Goal: Task Accomplishment & Management: Manage account settings

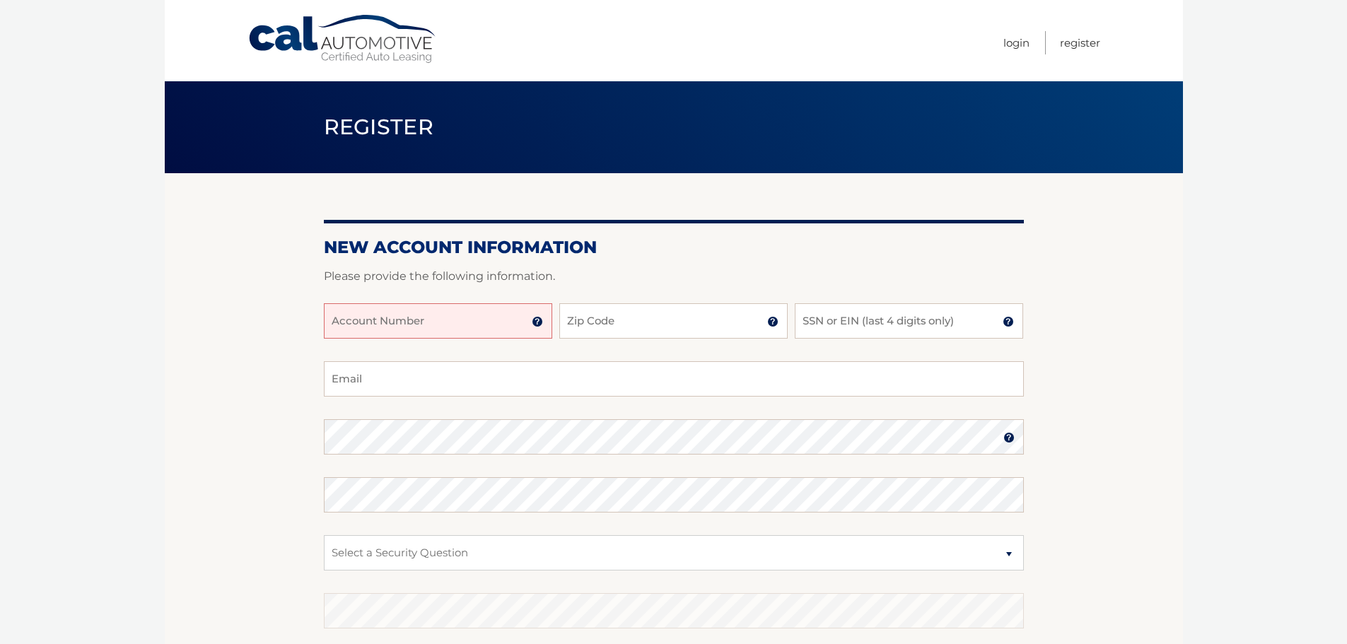
click at [536, 324] on img at bounding box center [537, 321] width 11 height 11
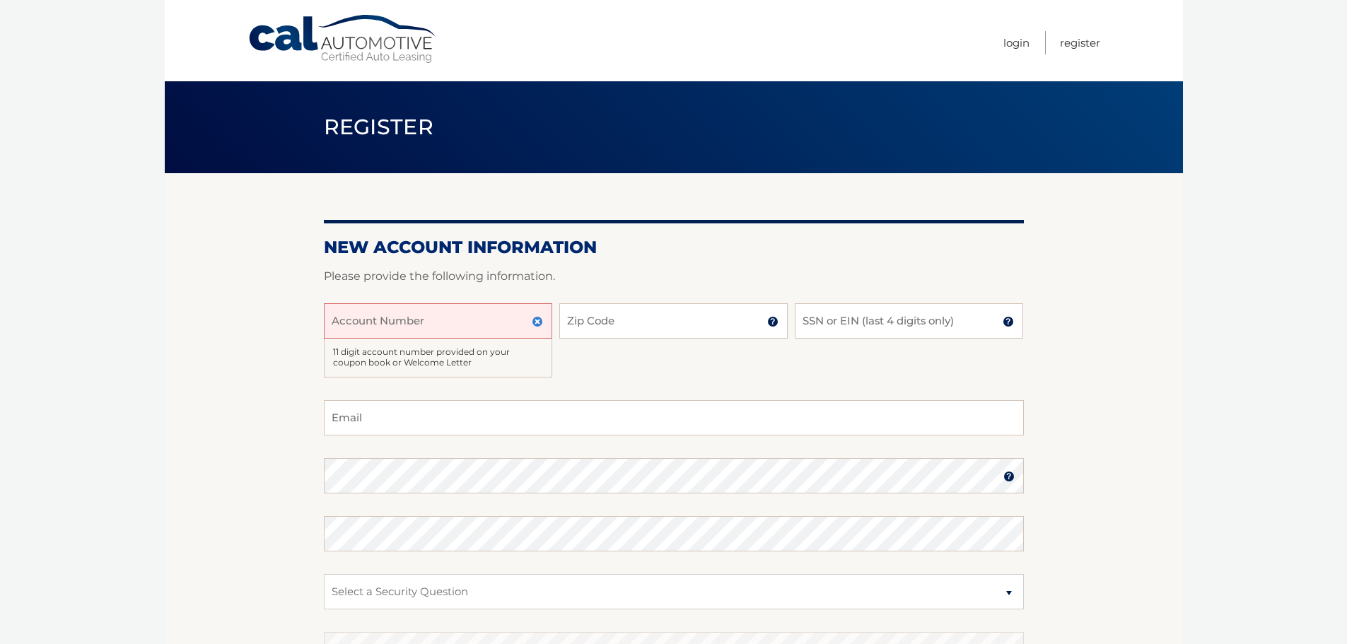
click at [514, 325] on input "Account Number" at bounding box center [438, 320] width 228 height 35
type input "44456023830"
click at [649, 324] on input "Zip Code" at bounding box center [673, 320] width 228 height 35
type input "10598"
click at [474, 416] on input "Email" at bounding box center [674, 417] width 700 height 35
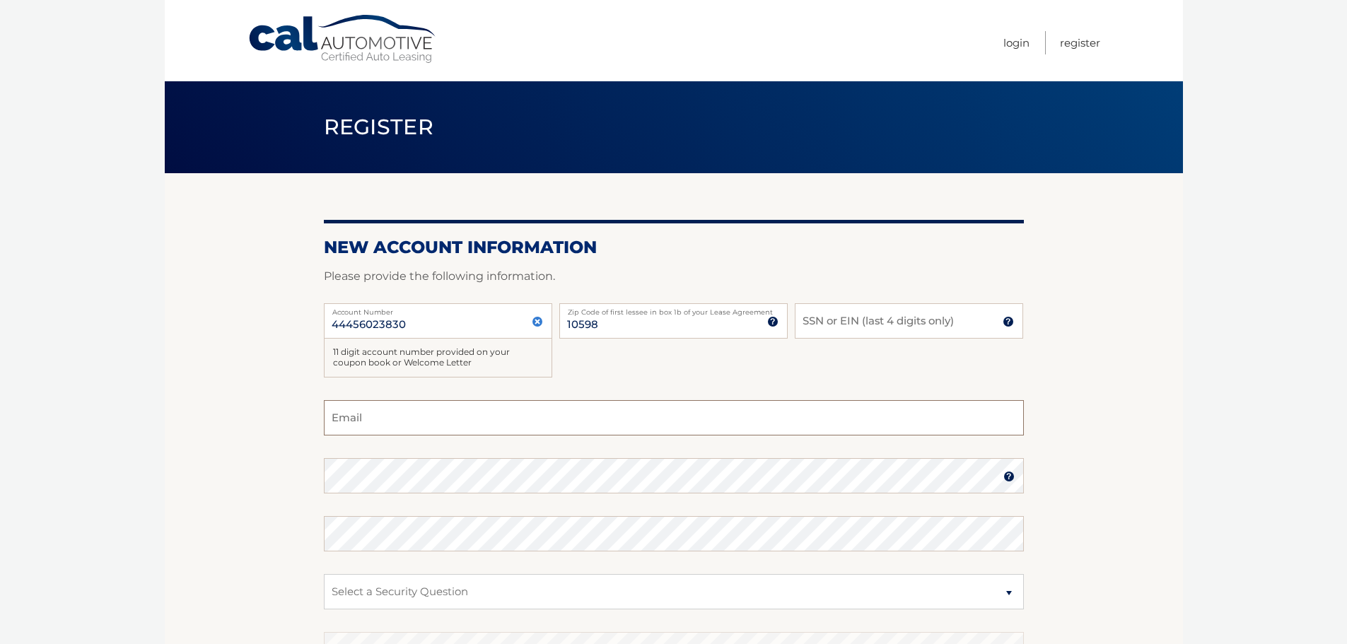
type input "yvac8644@gmail.com"
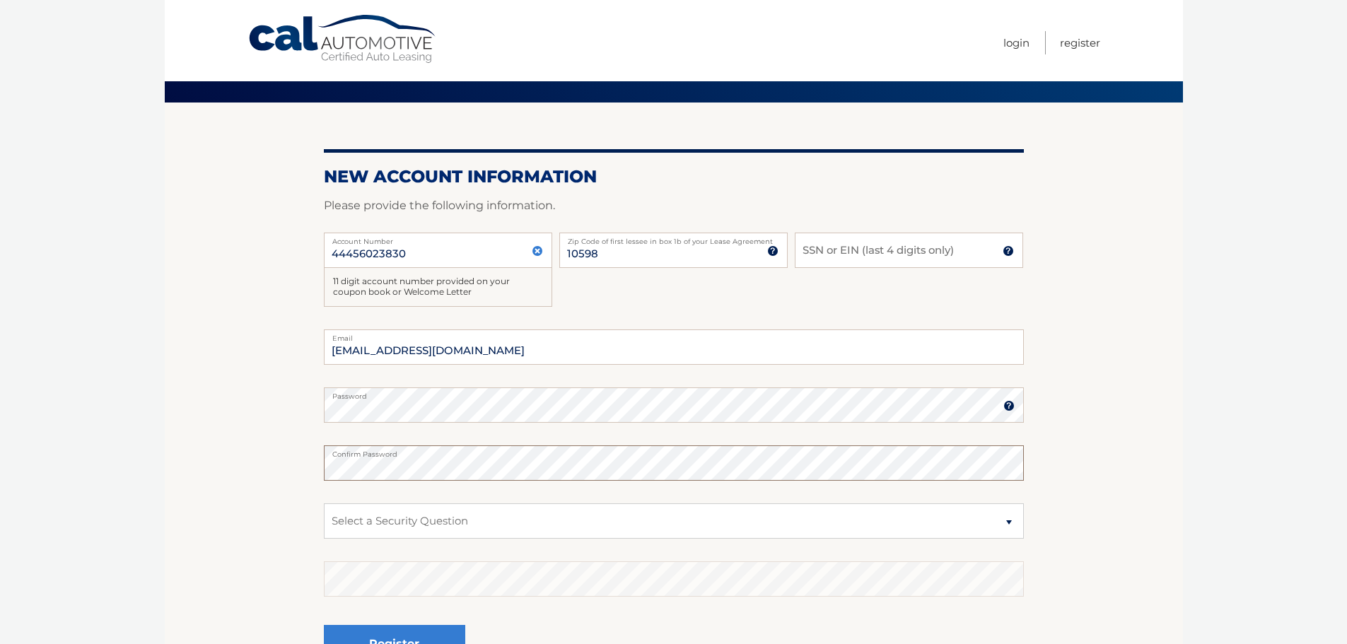
scroll to position [212, 0]
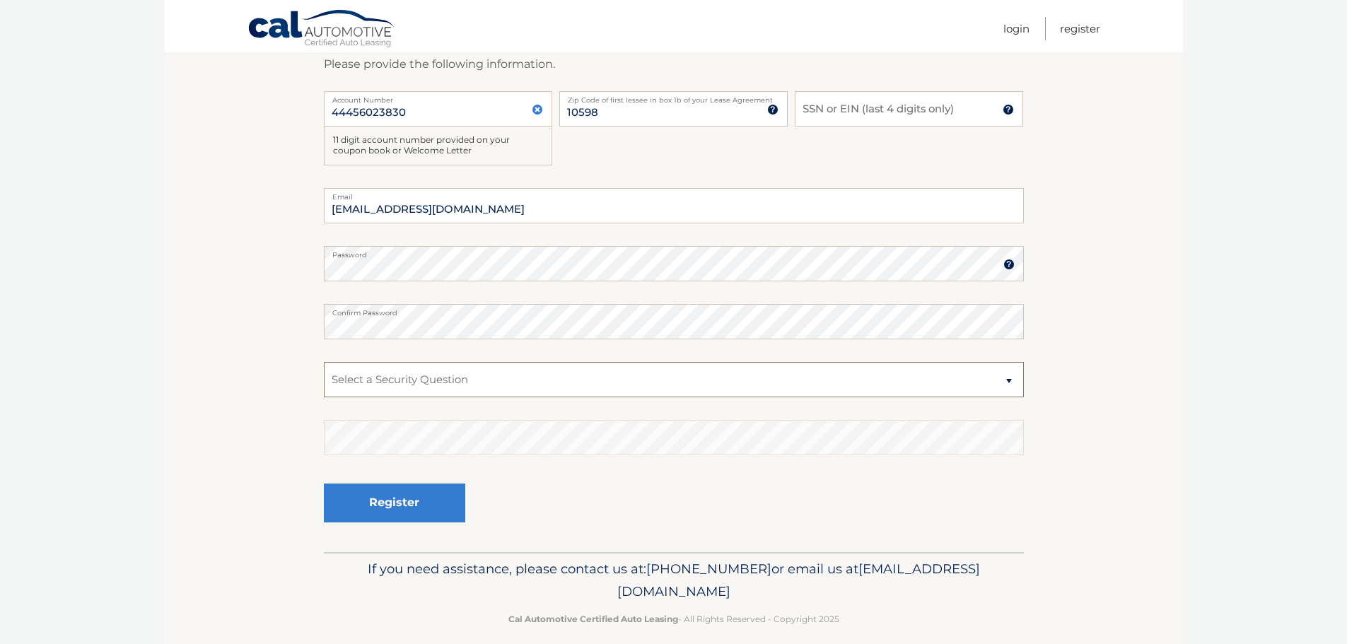
click at [1007, 380] on select "Select a Security Question What was the name of your elementary school? What is…" at bounding box center [674, 379] width 700 height 35
select select "3"
click at [324, 362] on select "Select a Security Question What was the name of your elementary school? What is…" at bounding box center [674, 379] width 700 height 35
click at [436, 505] on button "Register" at bounding box center [394, 503] width 141 height 39
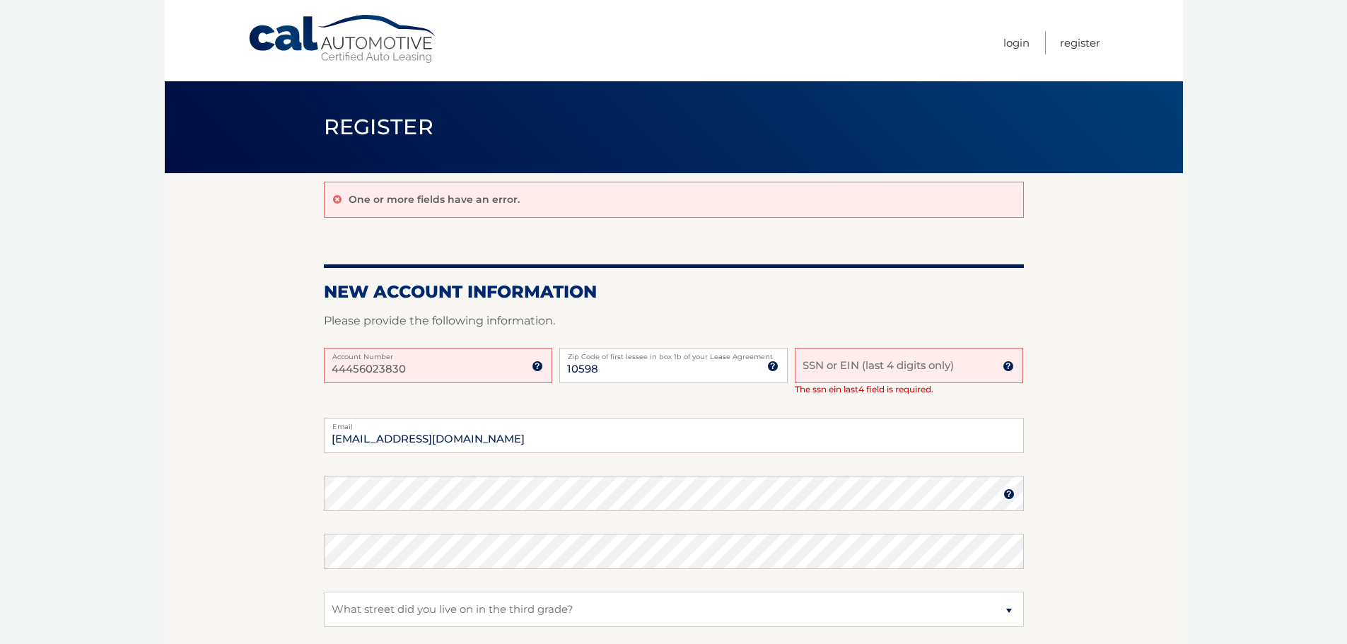
click at [857, 363] on input "SSN or EIN (last 4 digits only)" at bounding box center [909, 365] width 228 height 35
type input "5677"
click at [411, 365] on input "44456023830" at bounding box center [438, 365] width 228 height 35
type input "4"
type input "44456023830"
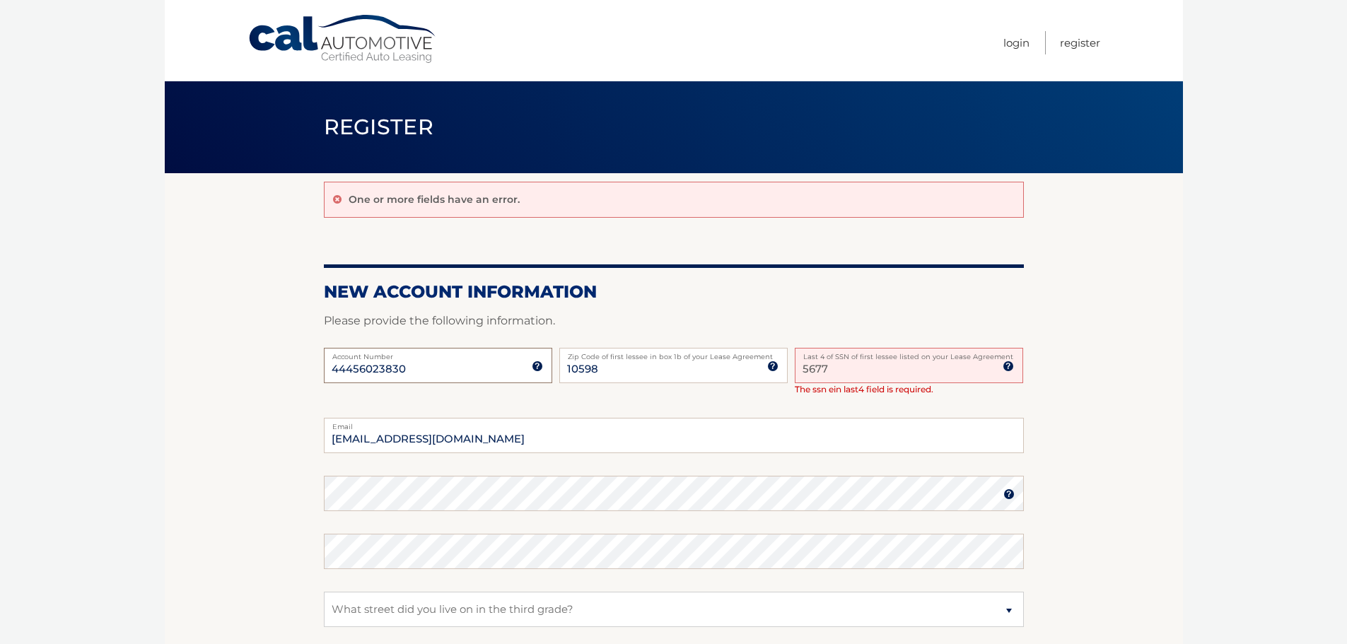
scroll to position [212, 0]
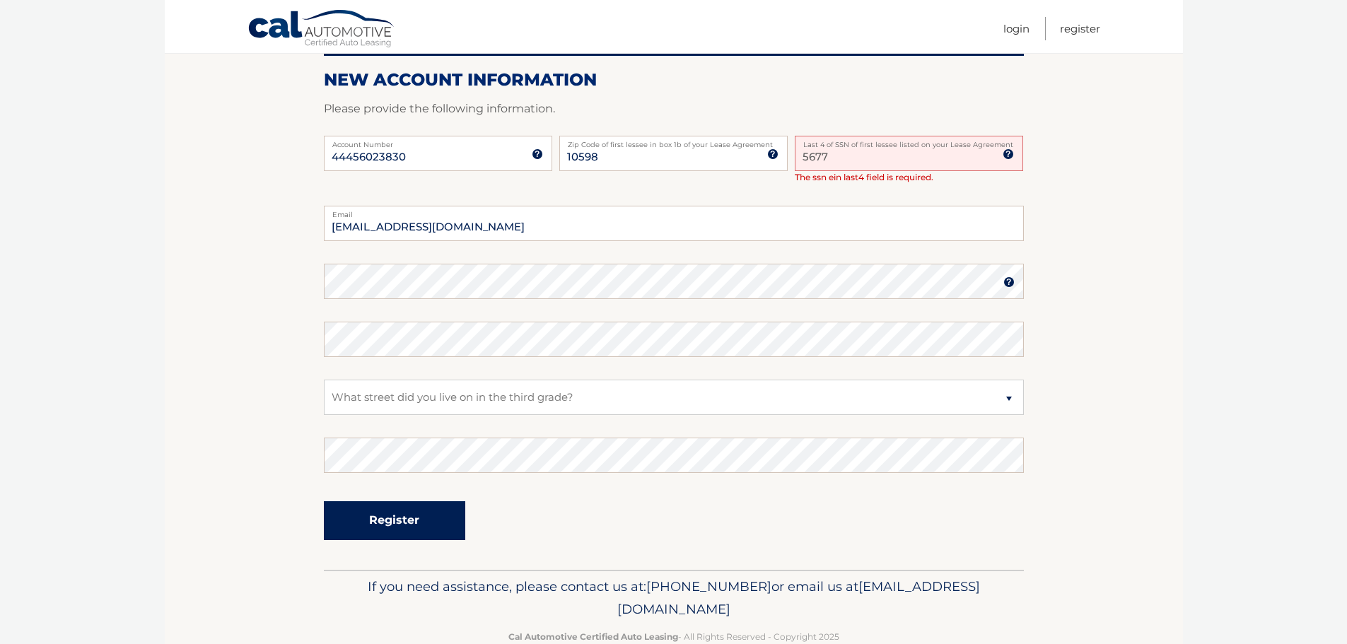
click at [423, 514] on button "Register" at bounding box center [394, 520] width 141 height 39
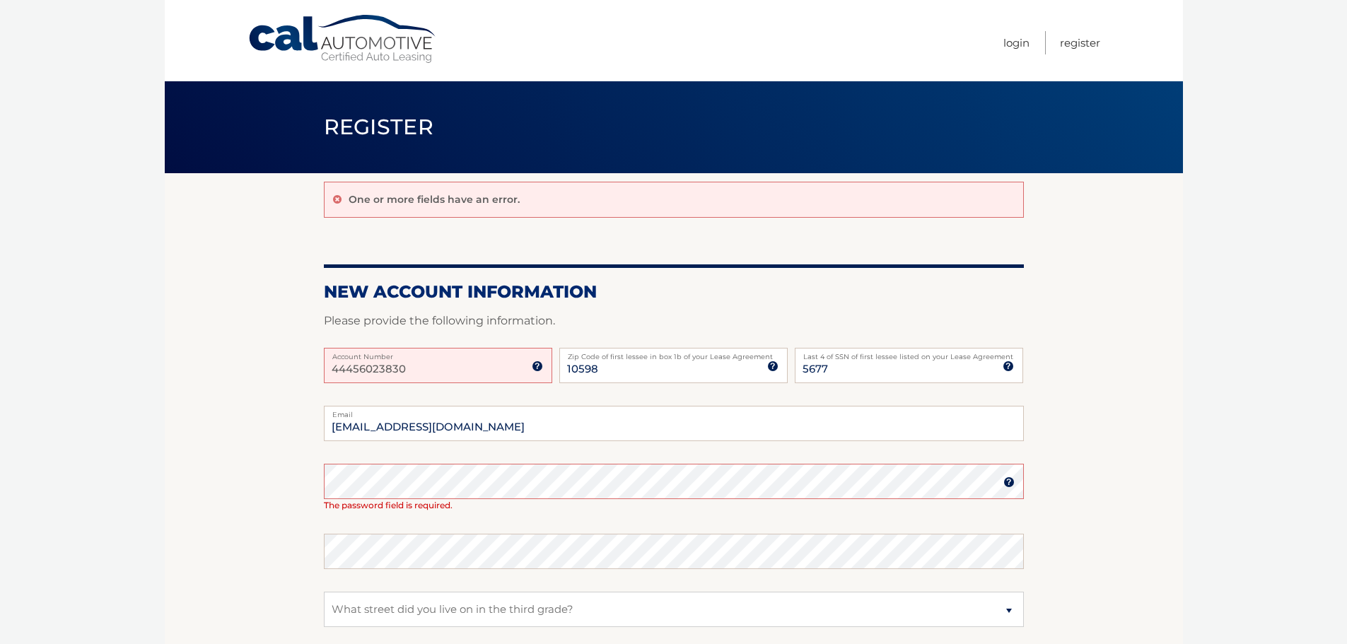
click at [423, 366] on input "44456023830" at bounding box center [438, 365] width 228 height 35
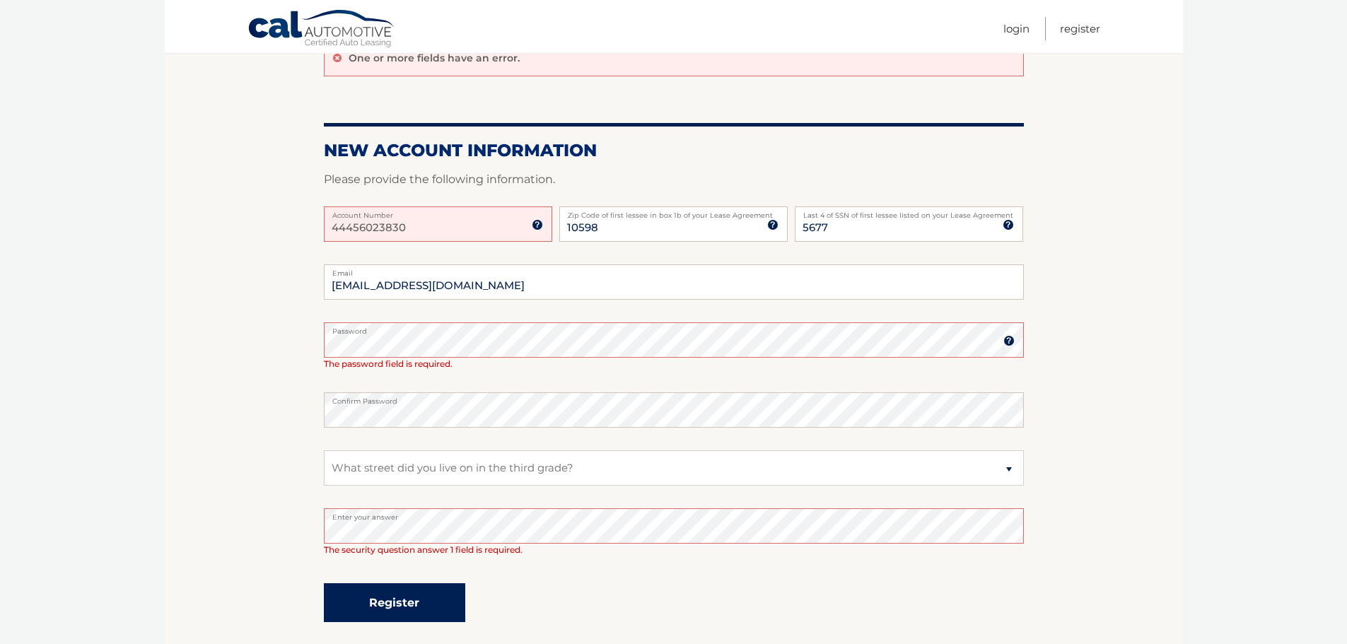
click at [420, 602] on button "Register" at bounding box center [394, 602] width 141 height 39
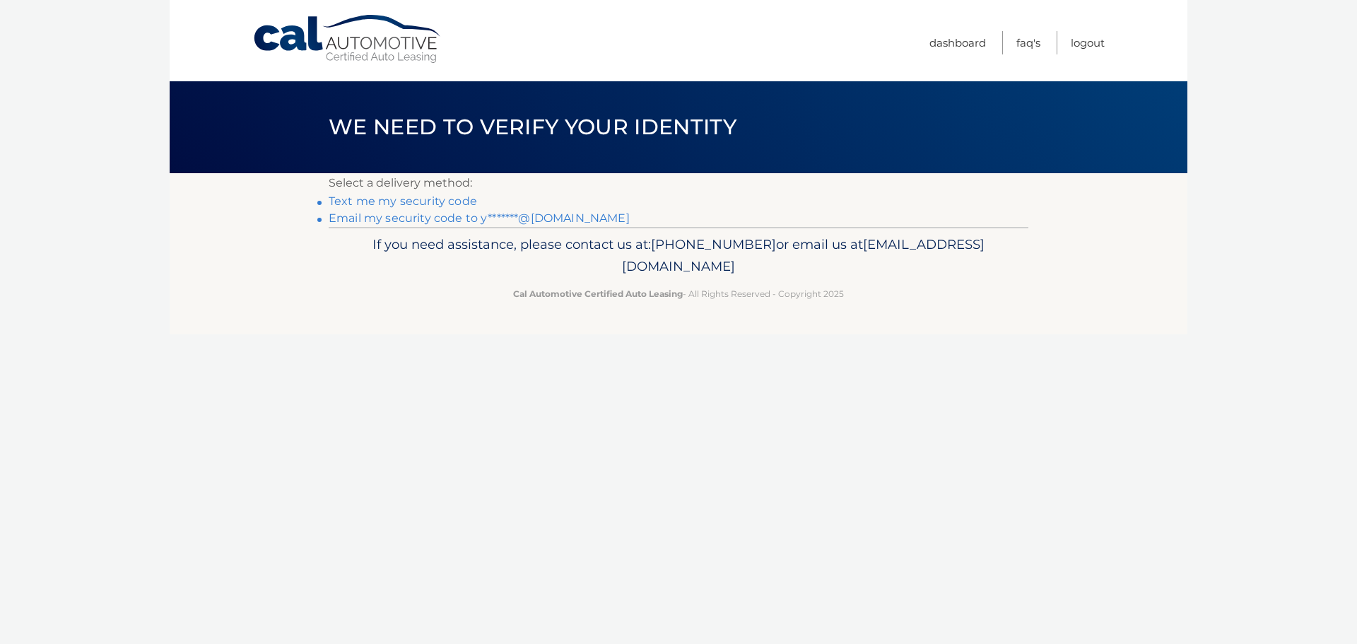
click at [456, 198] on link "Text me my security code" at bounding box center [403, 200] width 148 height 13
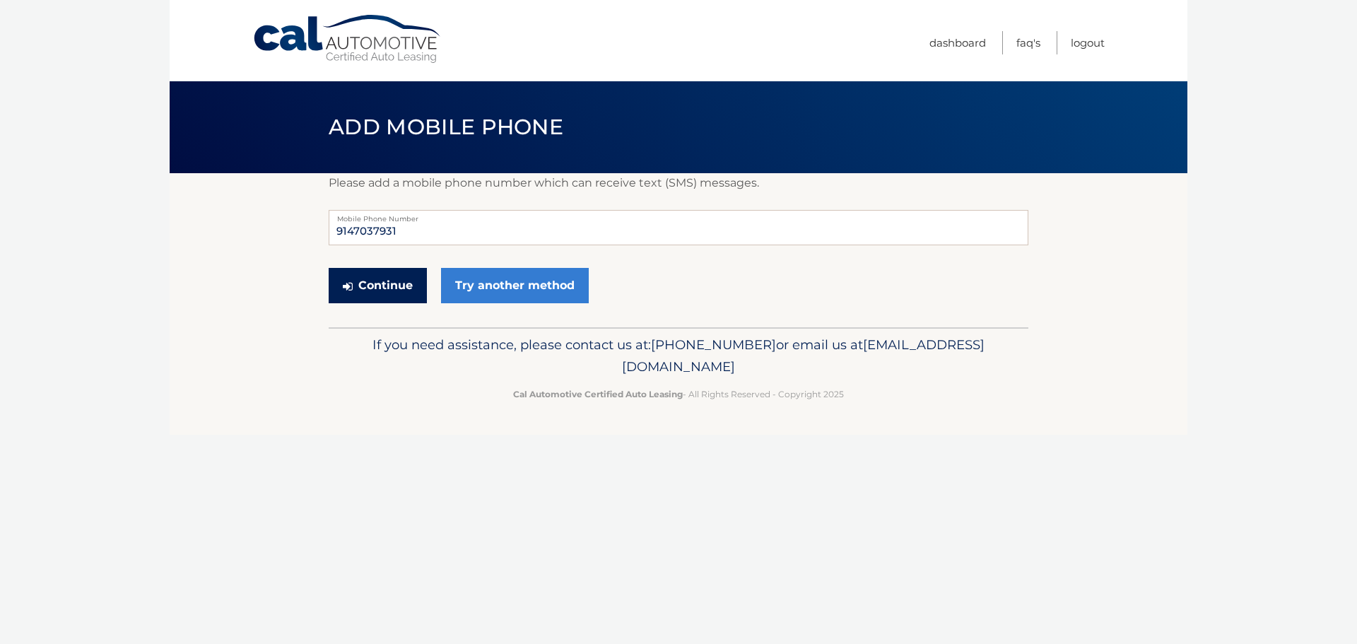
click at [411, 286] on button "Continue" at bounding box center [378, 285] width 98 height 35
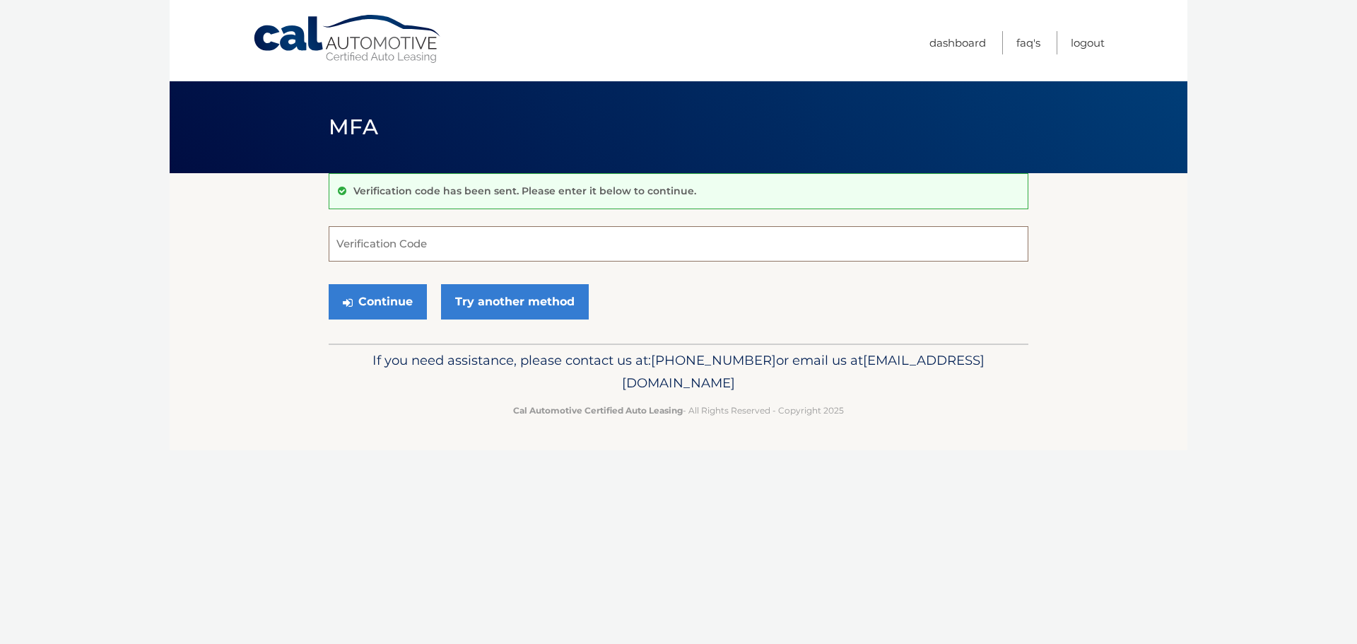
click at [375, 251] on input "Verification Code" at bounding box center [679, 243] width 700 height 35
type input "043401"
drag, startPoint x: 399, startPoint y: 301, endPoint x: 399, endPoint y: 294, distance: 7.1
click at [399, 298] on button "Continue" at bounding box center [378, 301] width 98 height 35
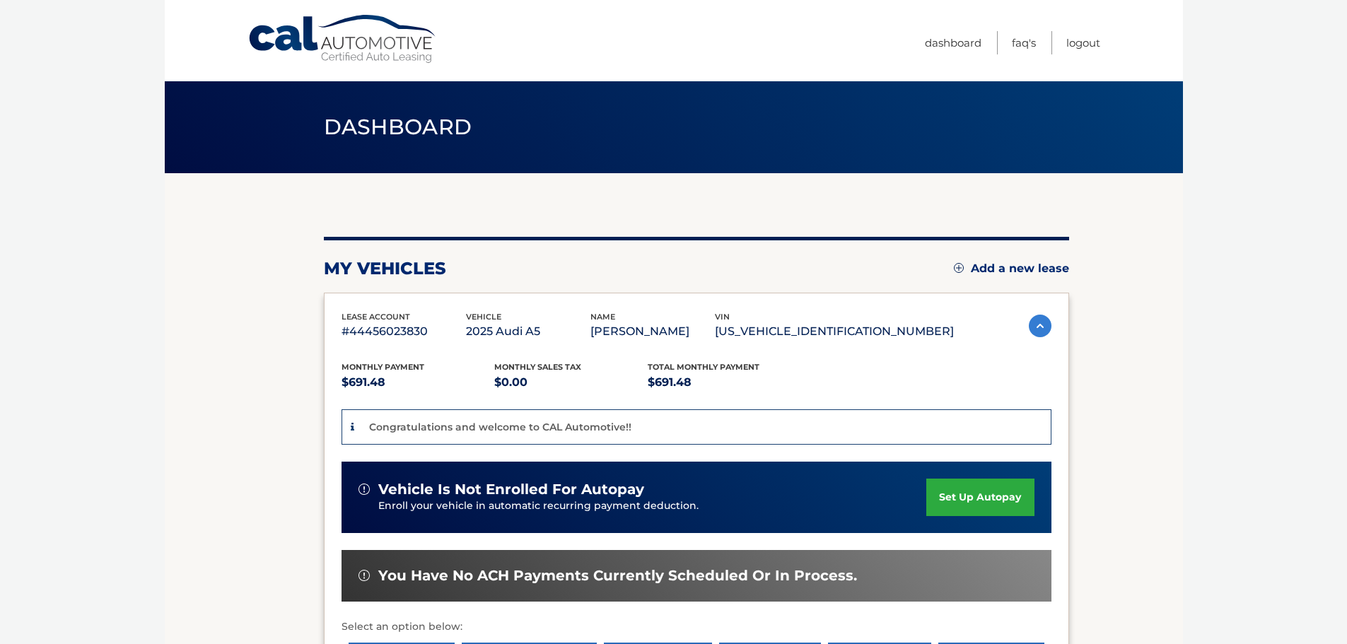
click at [960, 494] on link "set up autopay" at bounding box center [979, 497] width 107 height 37
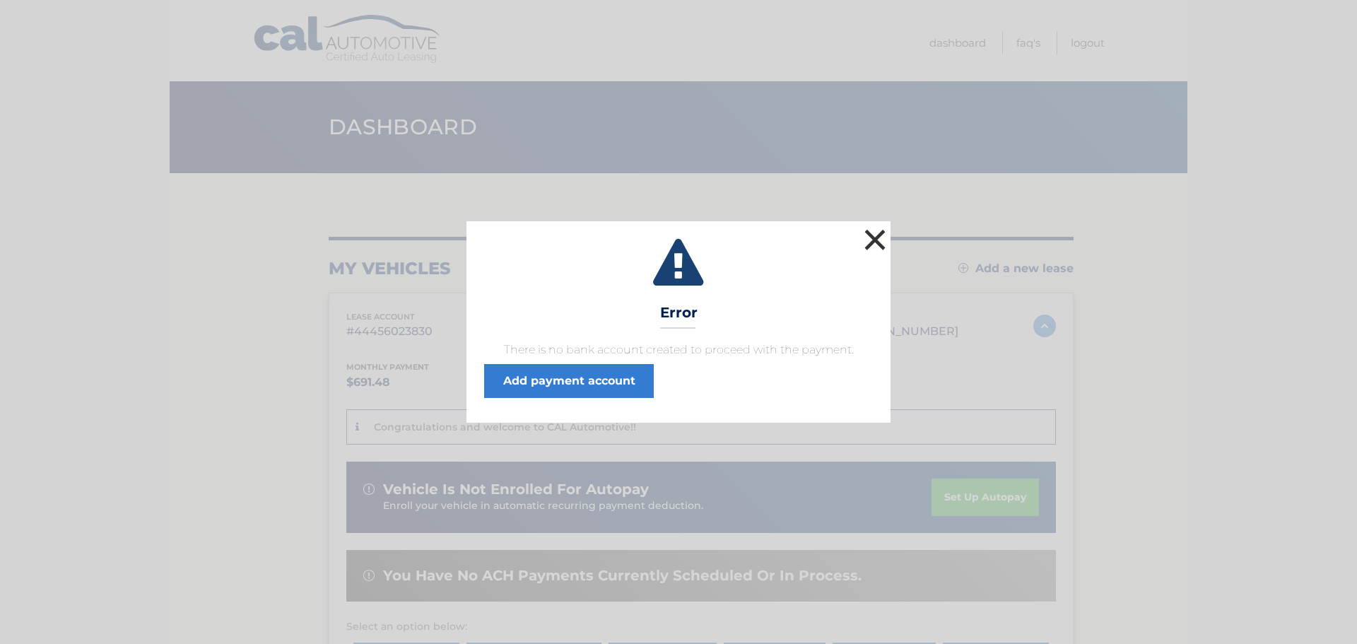
click at [875, 239] on button "×" at bounding box center [875, 239] width 28 height 28
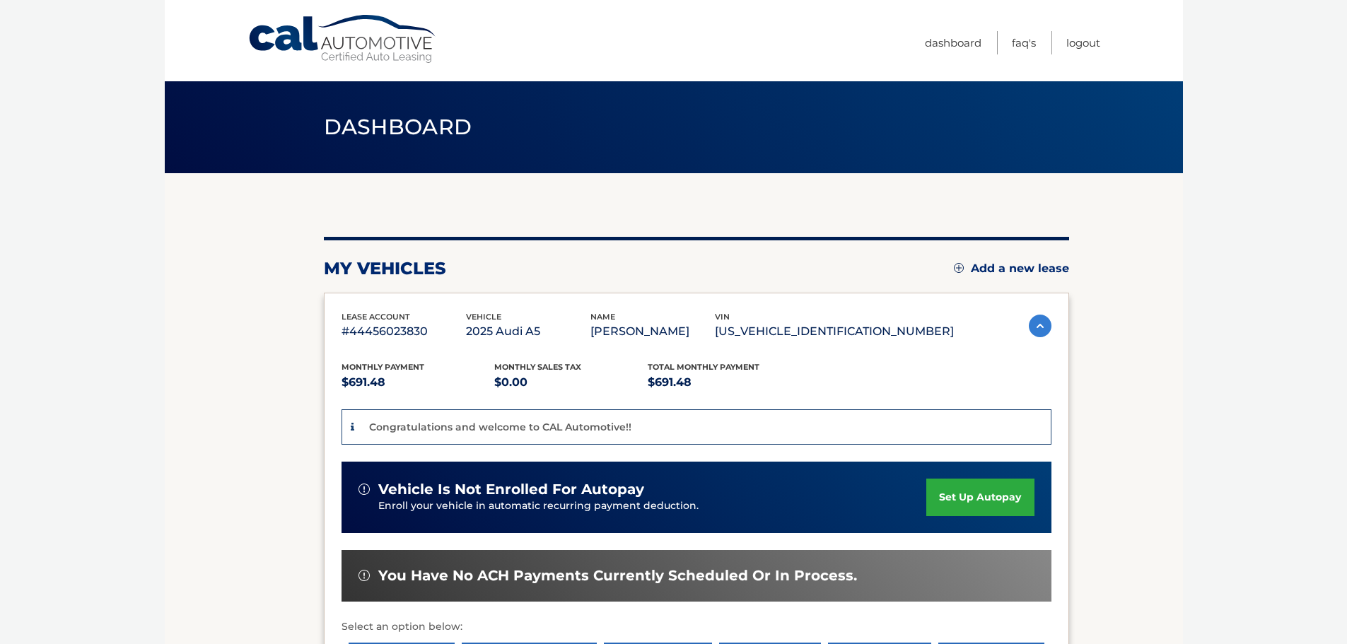
scroll to position [141, 0]
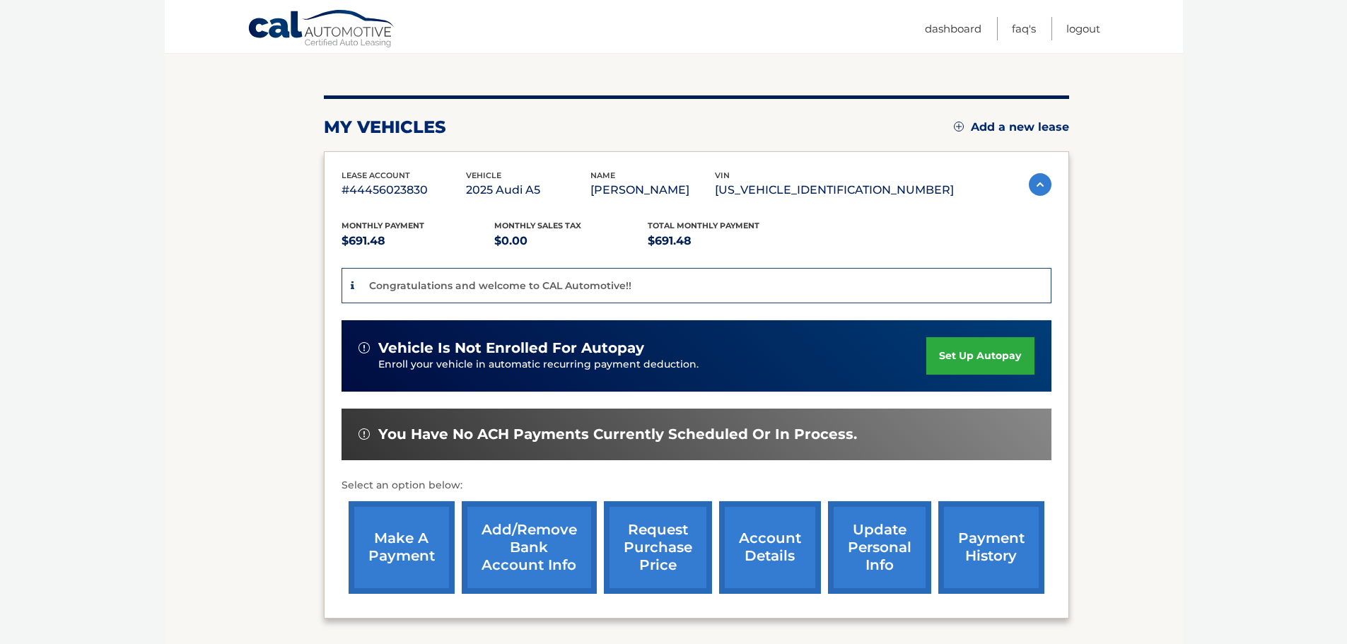
click at [973, 351] on link "set up autopay" at bounding box center [979, 355] width 107 height 37
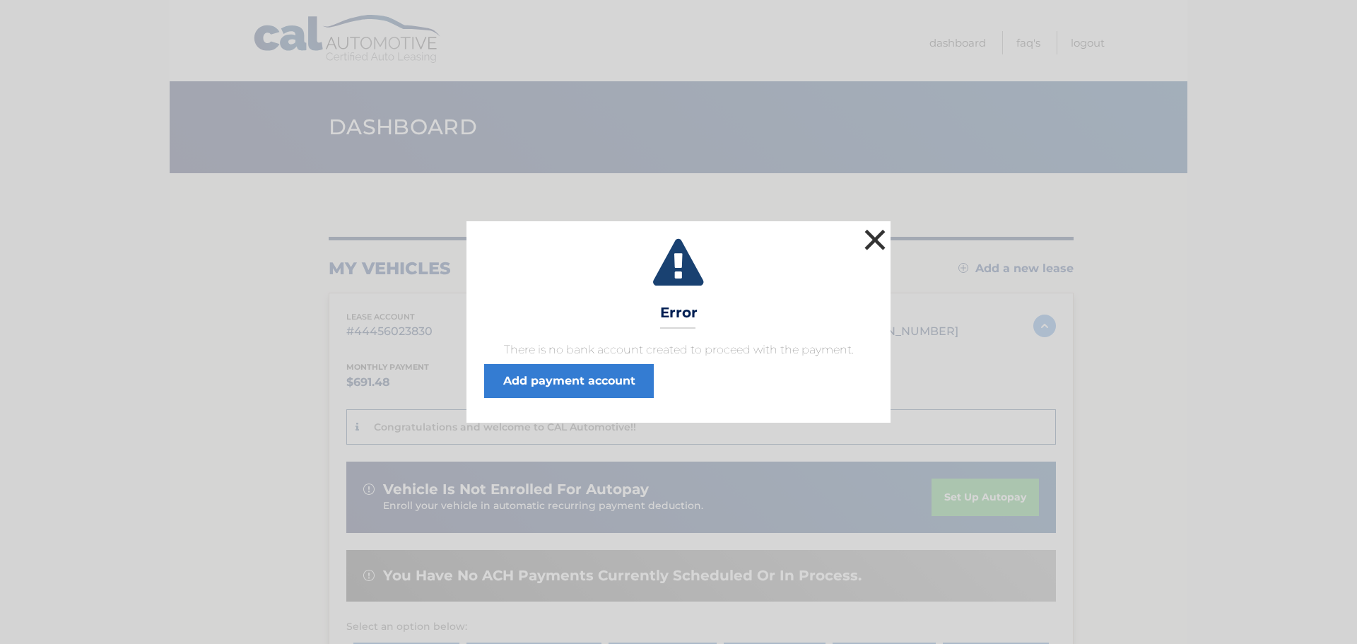
click at [877, 231] on button "×" at bounding box center [875, 239] width 28 height 28
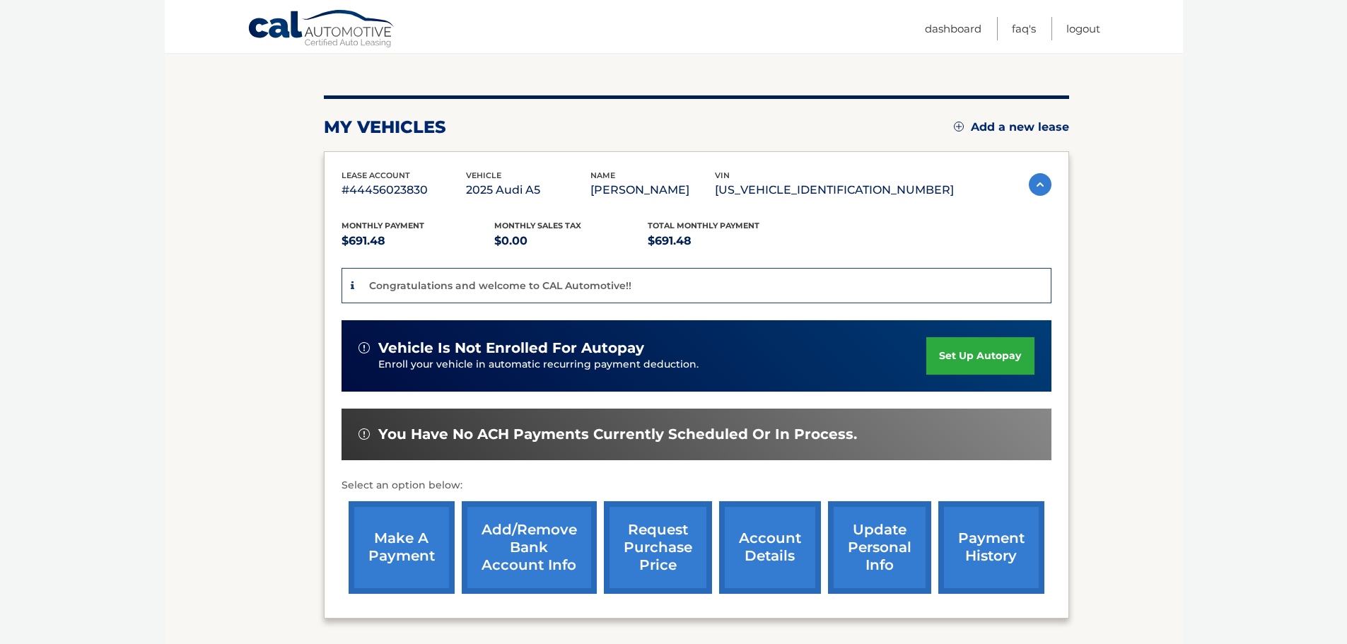
scroll to position [266, 0]
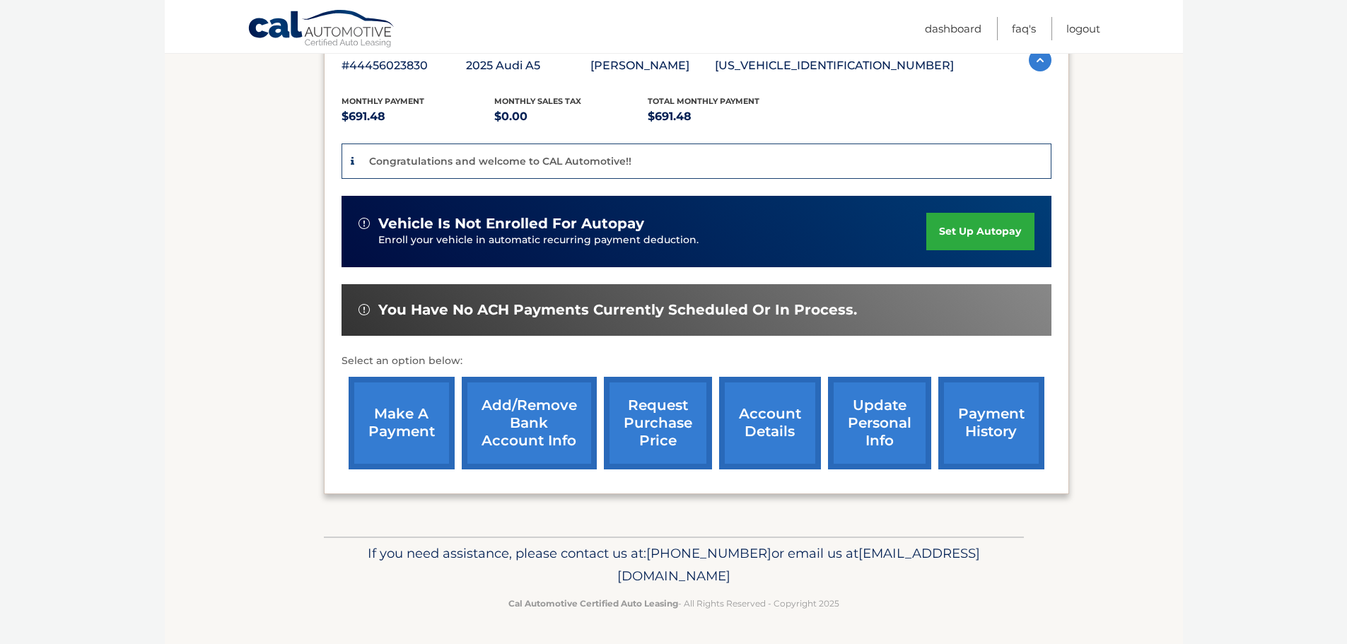
click at [983, 225] on link "set up autopay" at bounding box center [979, 231] width 107 height 37
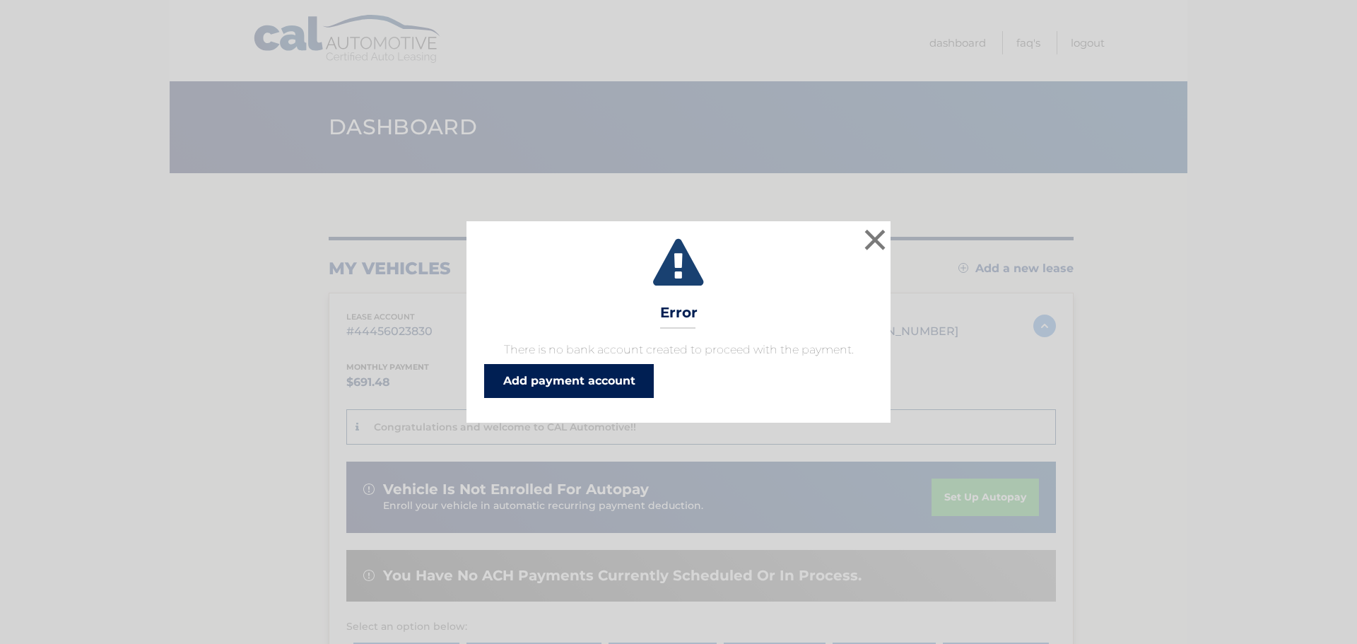
click at [592, 380] on link "Add payment account" at bounding box center [569, 381] width 170 height 34
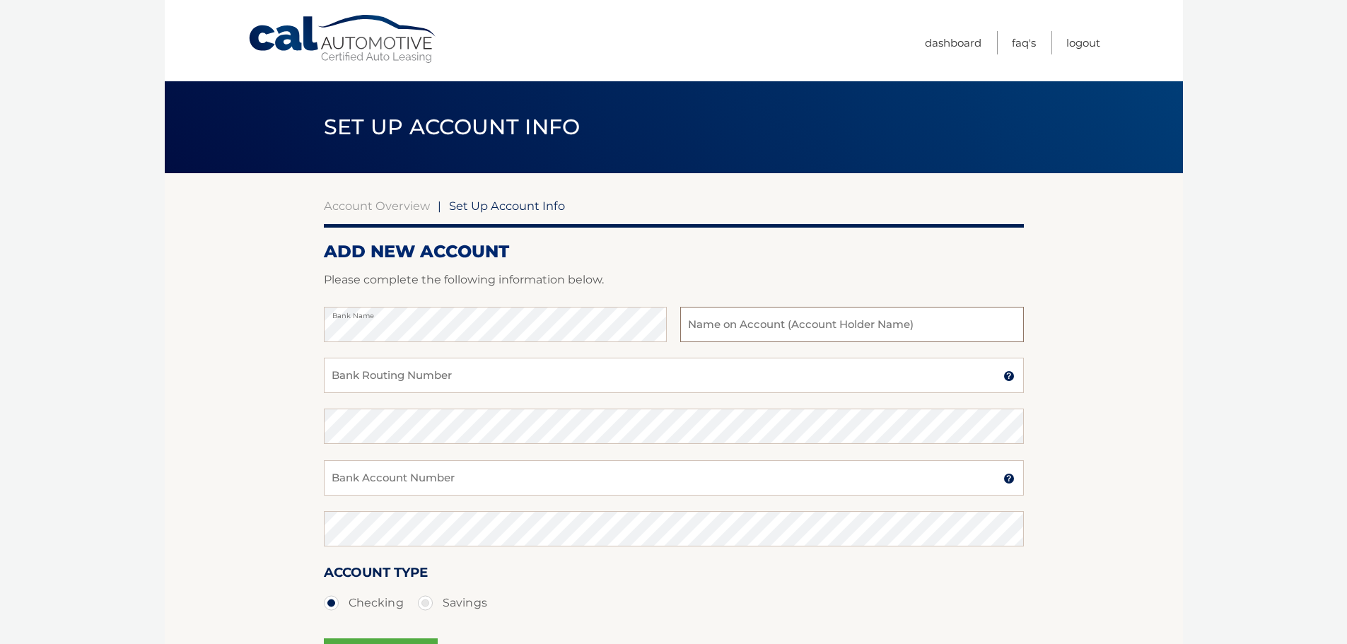
click at [710, 322] on input "text" at bounding box center [851, 324] width 343 height 35
type input "Anne E. Anderson"
click at [447, 377] on input "Bank Routing Number" at bounding box center [674, 375] width 700 height 35
type input "031176110"
click at [466, 479] on input "Bank Account Number" at bounding box center [674, 477] width 700 height 35
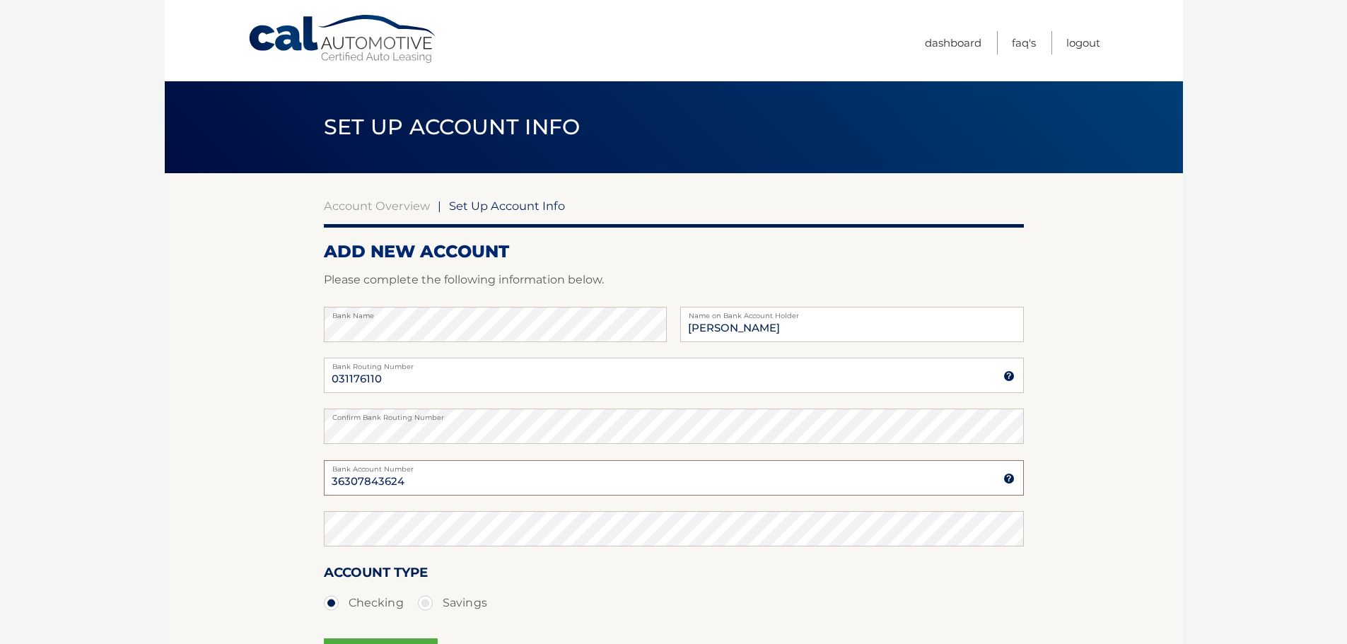
type input "36307843624"
click at [424, 604] on label "Savings" at bounding box center [452, 603] width 69 height 28
click at [424, 604] on input "Savings" at bounding box center [430, 600] width 14 height 23
radio input "true"
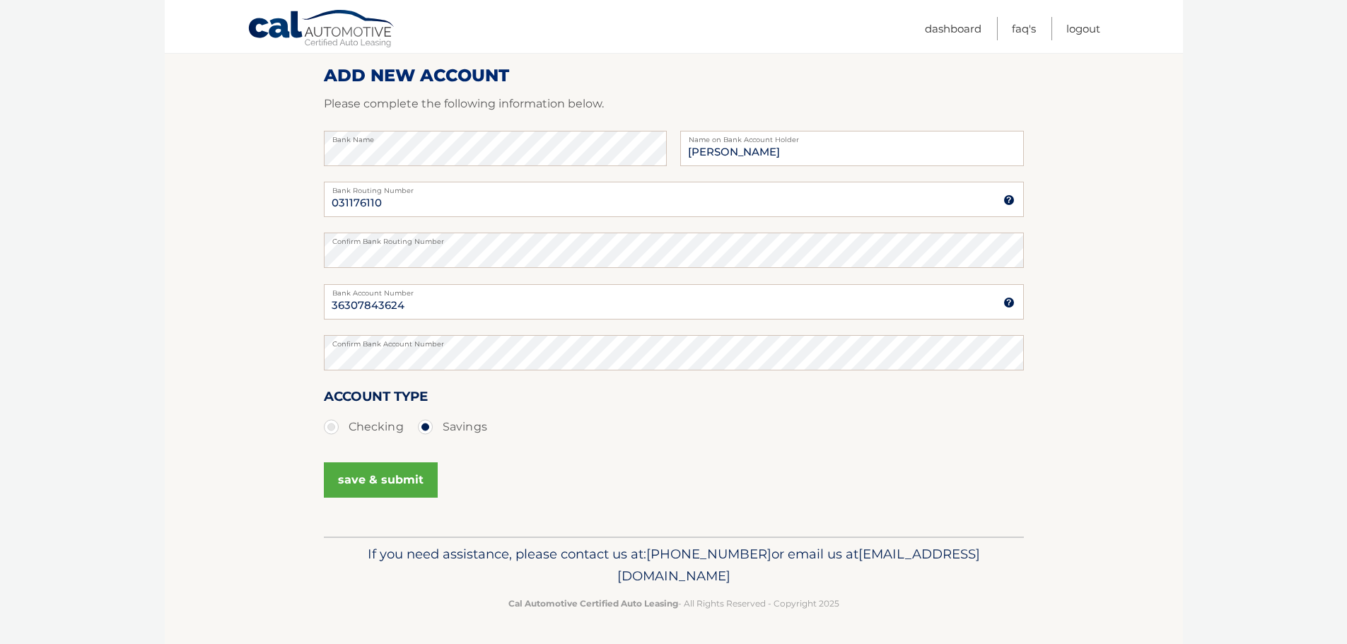
click at [415, 480] on button "save & submit" at bounding box center [381, 479] width 114 height 35
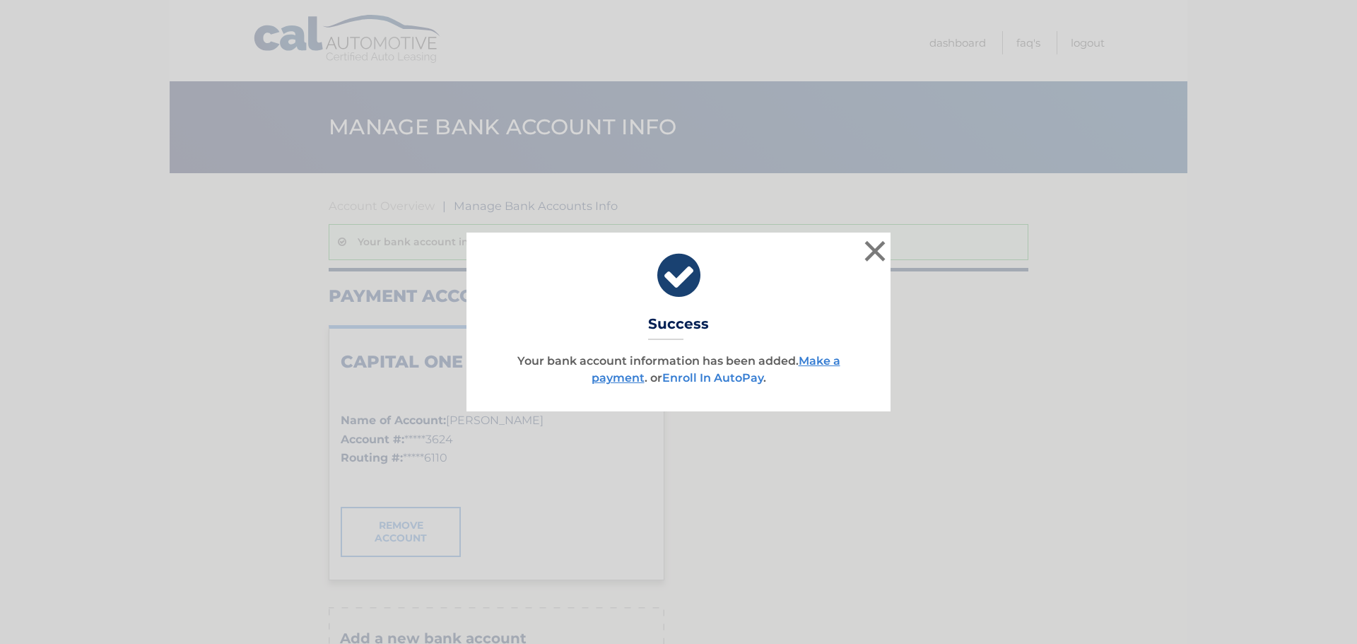
click at [717, 380] on link "Enroll In AutoPay" at bounding box center [712, 377] width 101 height 13
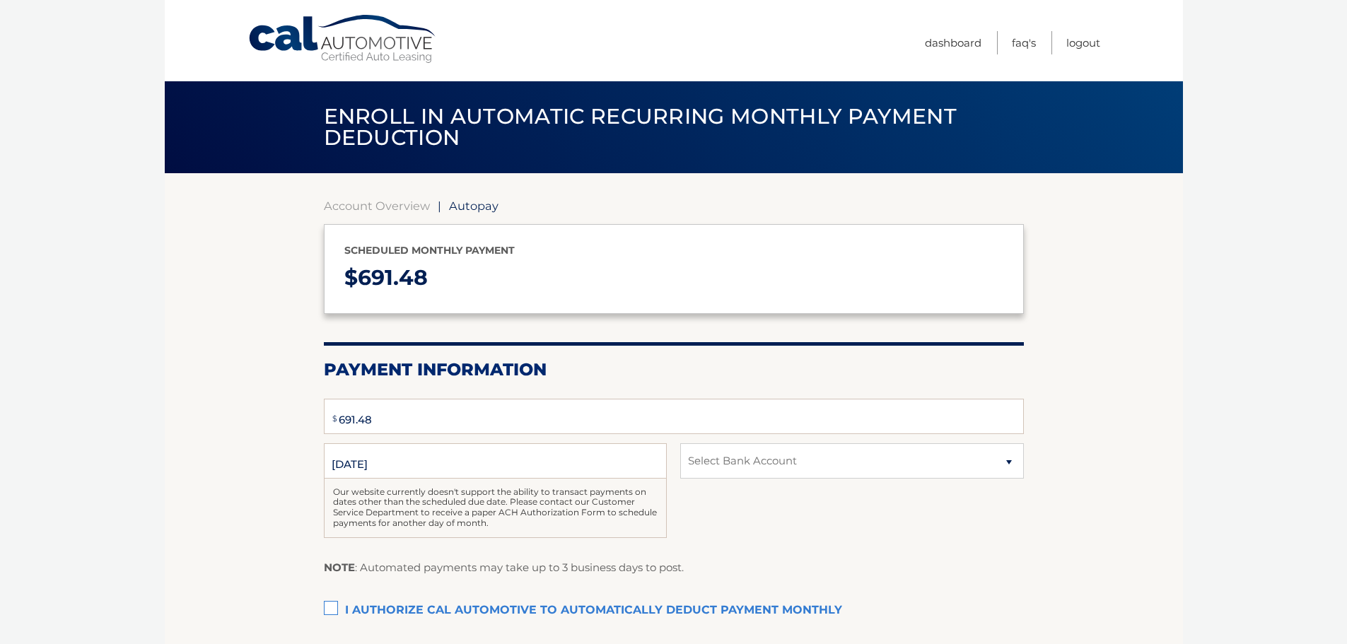
select select "Mjg0NGRiZjUtNmZkZi00ZTQwLThlNmYtYmFmMTY0MTYyODli"
click at [335, 607] on label "I authorize cal automotive to automatically deduct payment monthly This checkbo…" at bounding box center [674, 611] width 700 height 28
click at [0, 0] on input "I authorize cal automotive to automatically deduct payment monthly This checkbo…" at bounding box center [0, 0] width 0 height 0
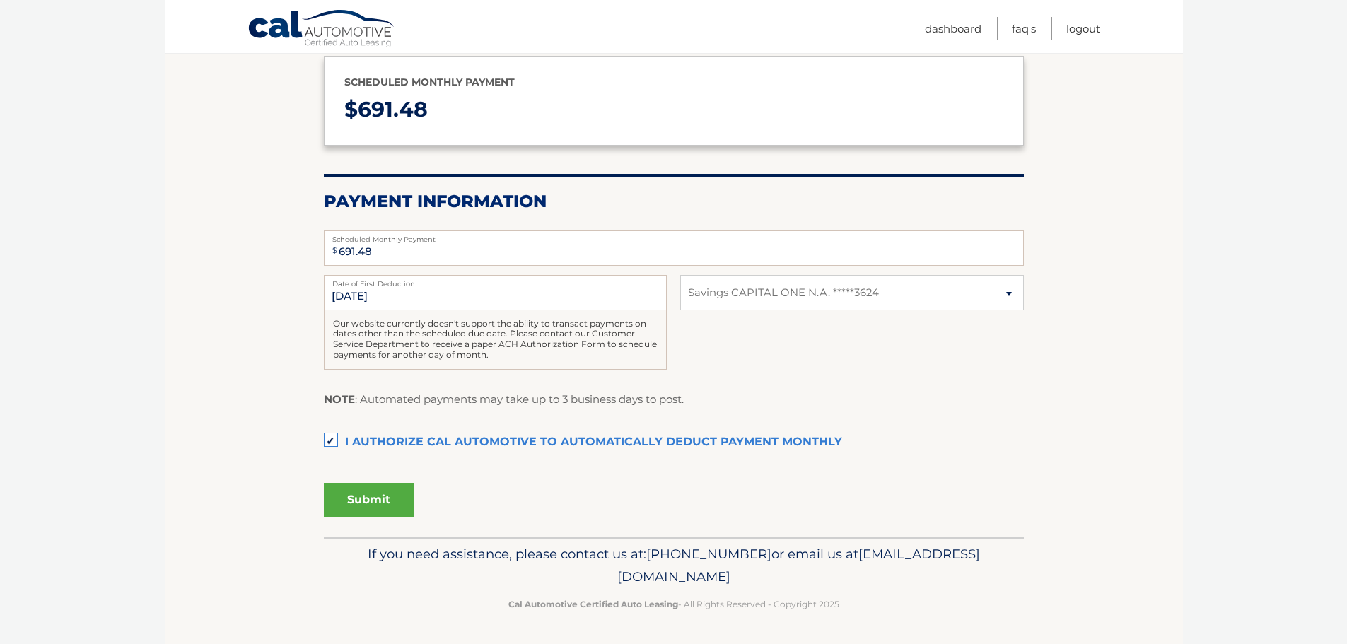
click at [385, 500] on button "Submit" at bounding box center [369, 500] width 90 height 34
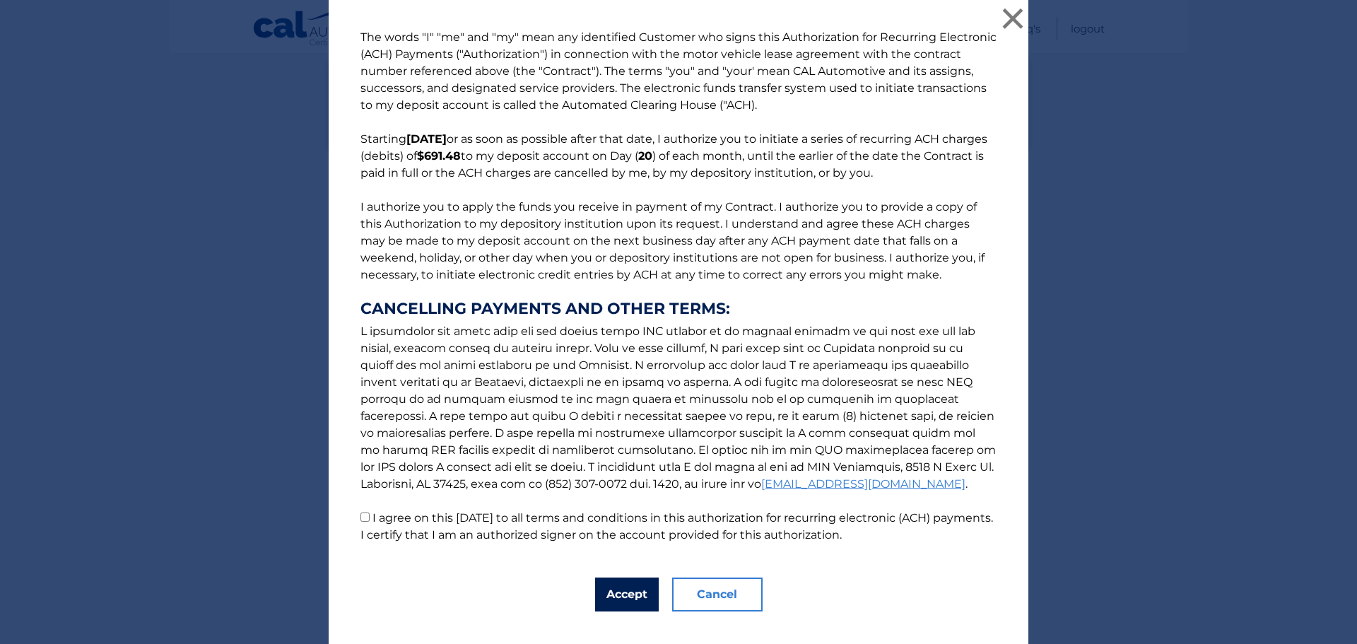
click at [636, 588] on button "Accept" at bounding box center [627, 595] width 64 height 34
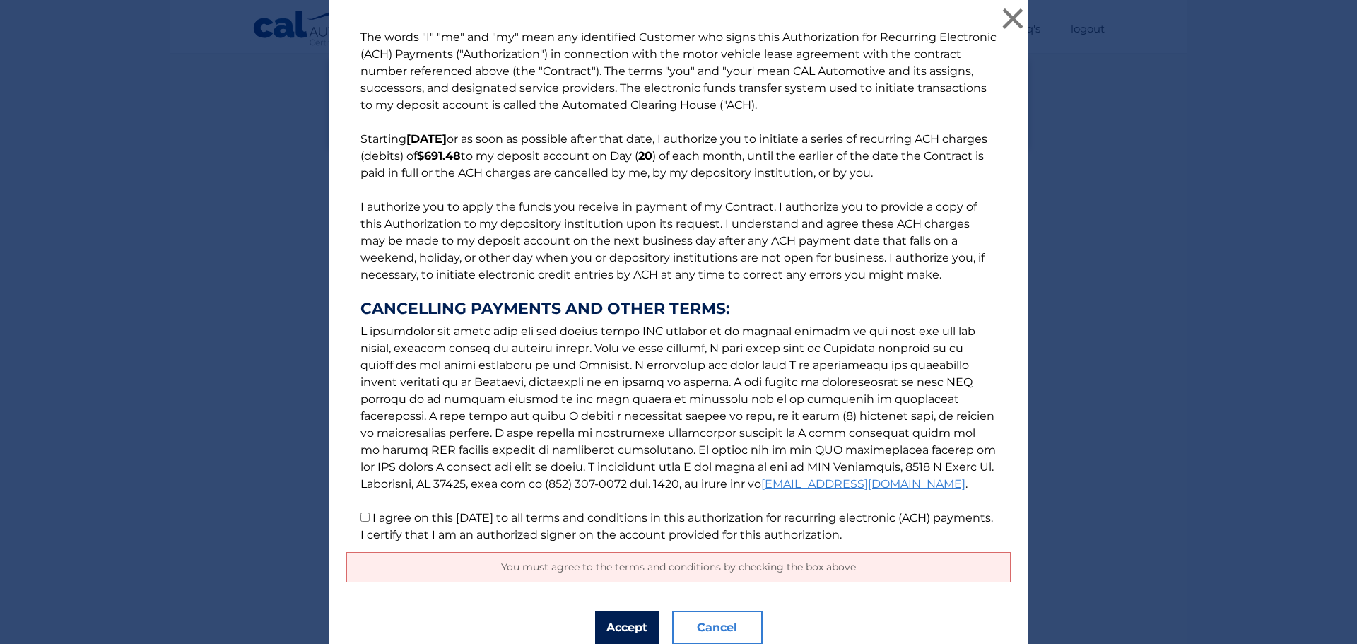
scroll to position [57, 0]
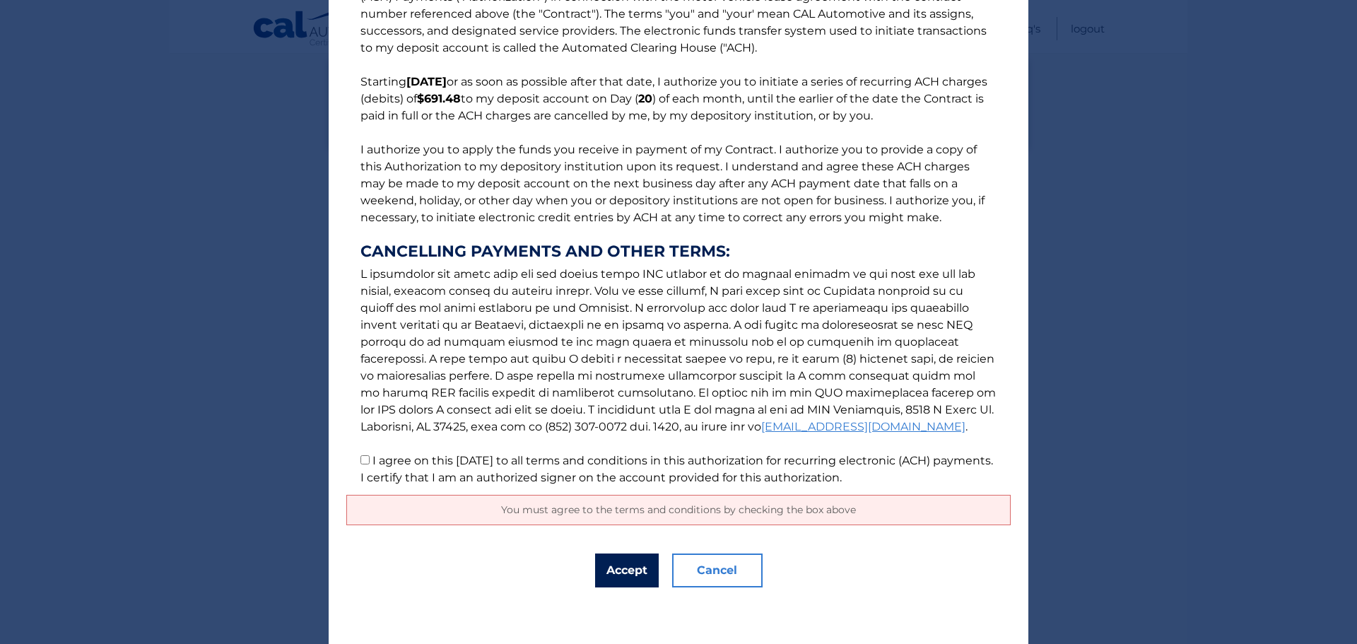
click at [635, 568] on button "Accept" at bounding box center [627, 570] width 64 height 34
click at [361, 457] on input "I agree on this 10/01/2025 to all terms and conditions in this authorization fo…" at bounding box center [365, 459] width 9 height 9
checkbox input "true"
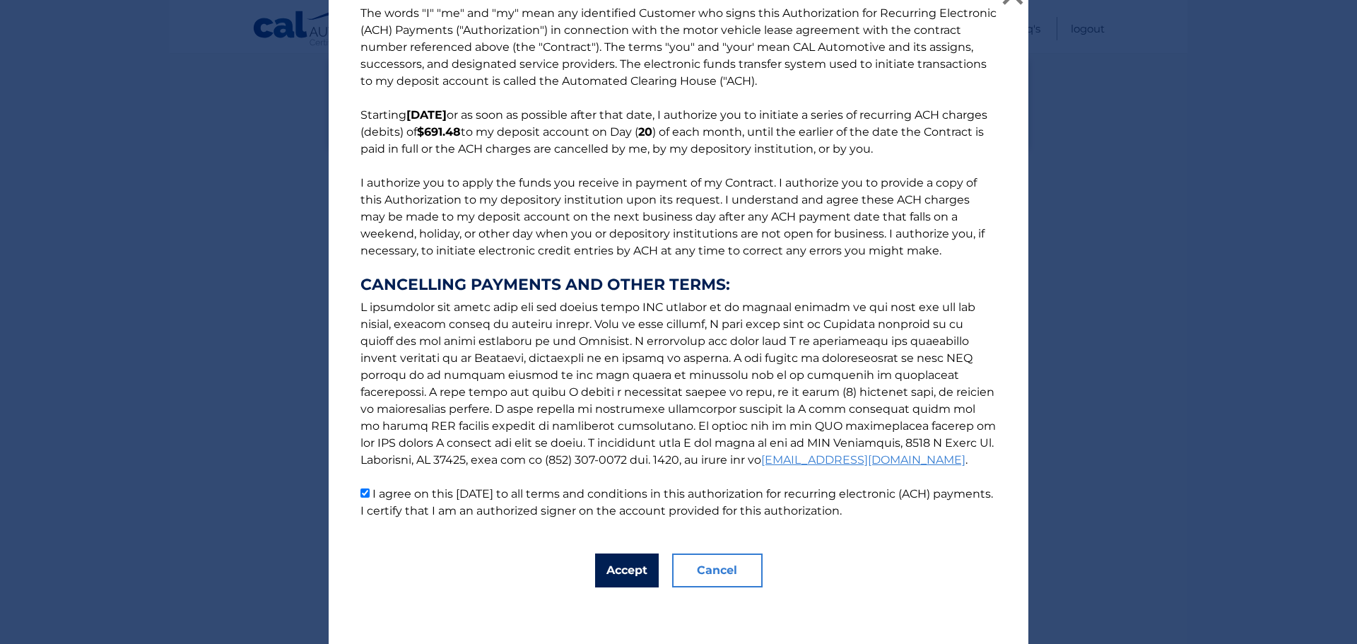
click at [618, 564] on button "Accept" at bounding box center [627, 570] width 64 height 34
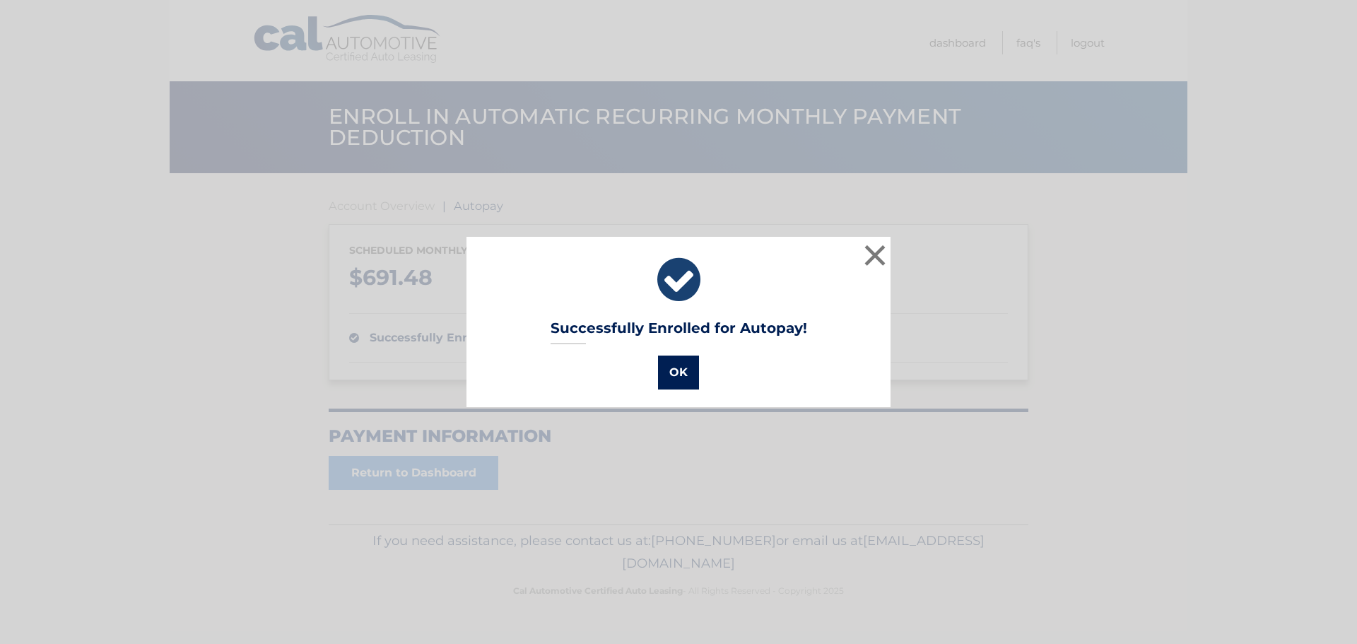
click at [679, 368] on button "OK" at bounding box center [678, 373] width 41 height 34
